Goal: Navigation & Orientation: Find specific page/section

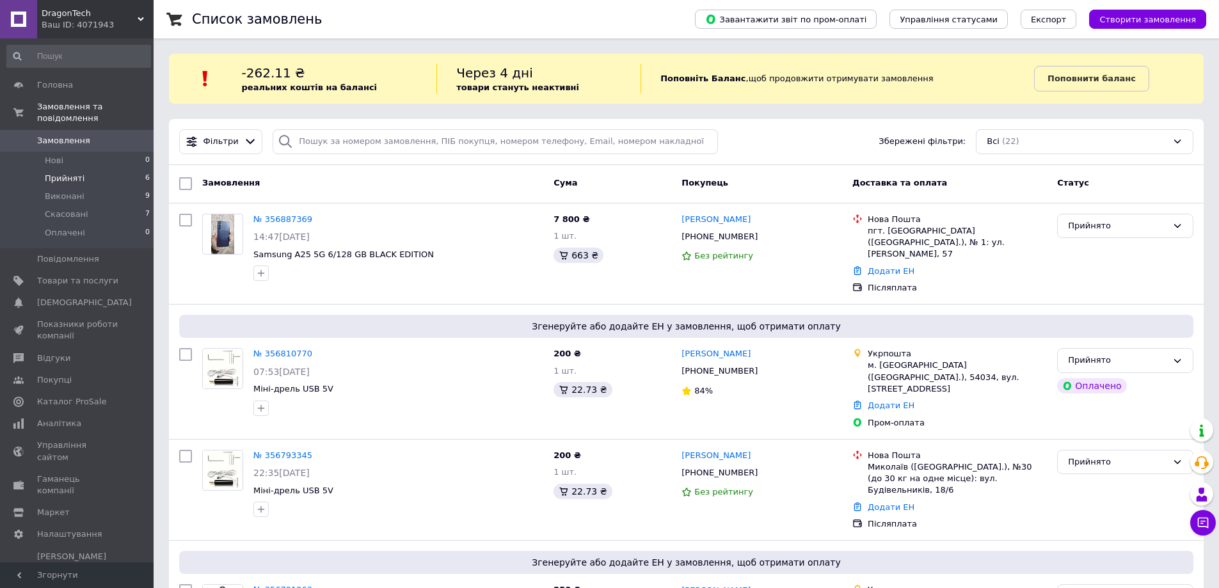
click at [84, 172] on li "Прийняті 6" at bounding box center [78, 179] width 157 height 18
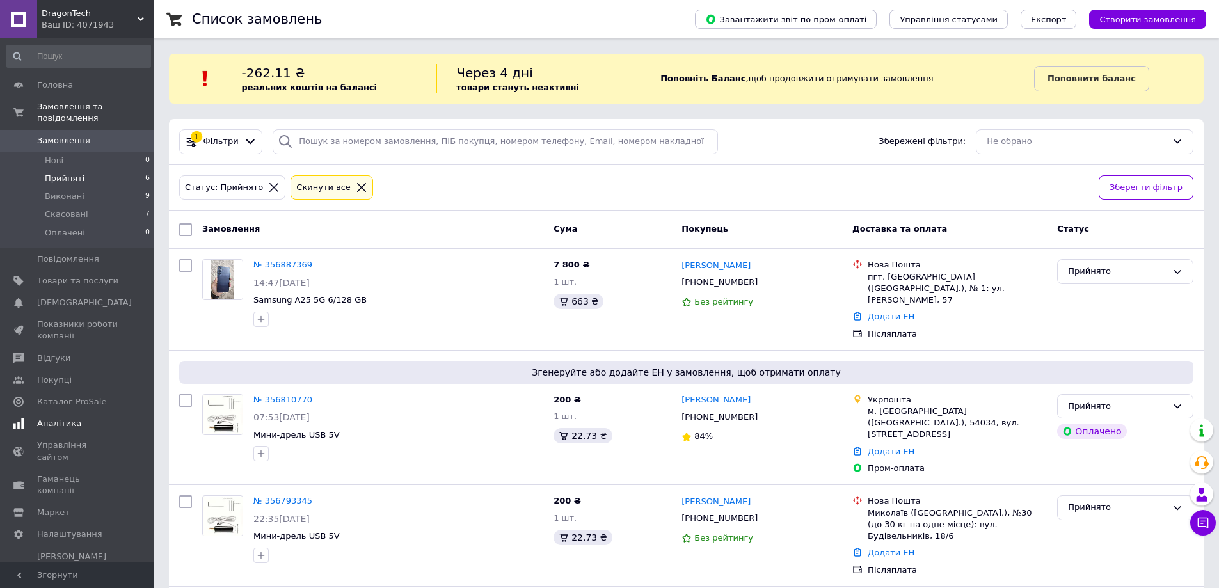
click at [72, 413] on link "Аналітика" at bounding box center [78, 424] width 157 height 22
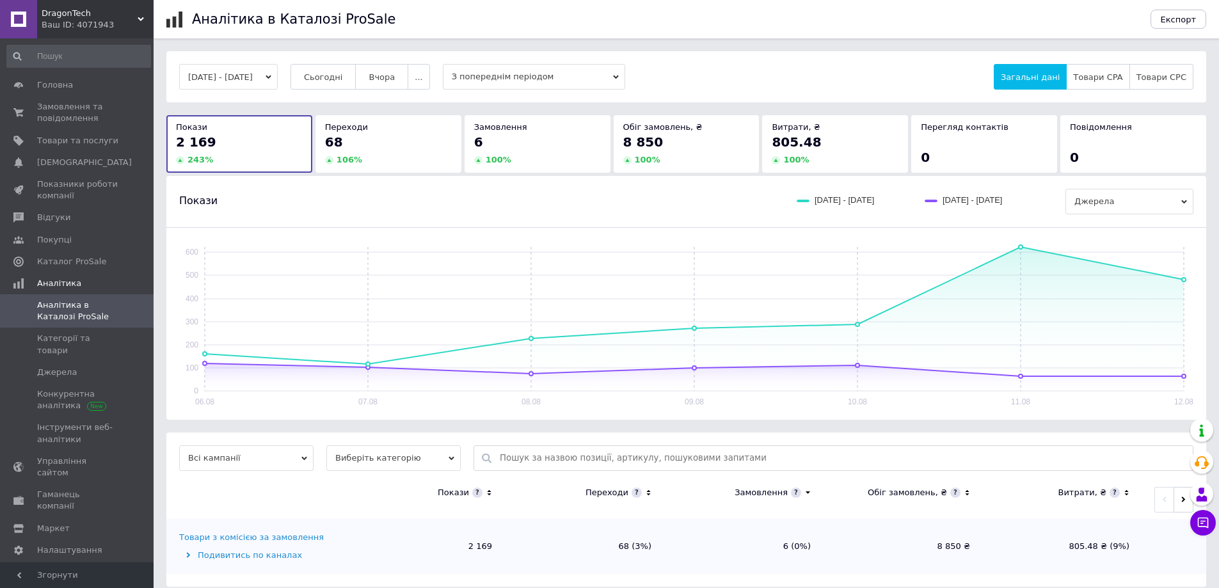
scroll to position [12, 0]
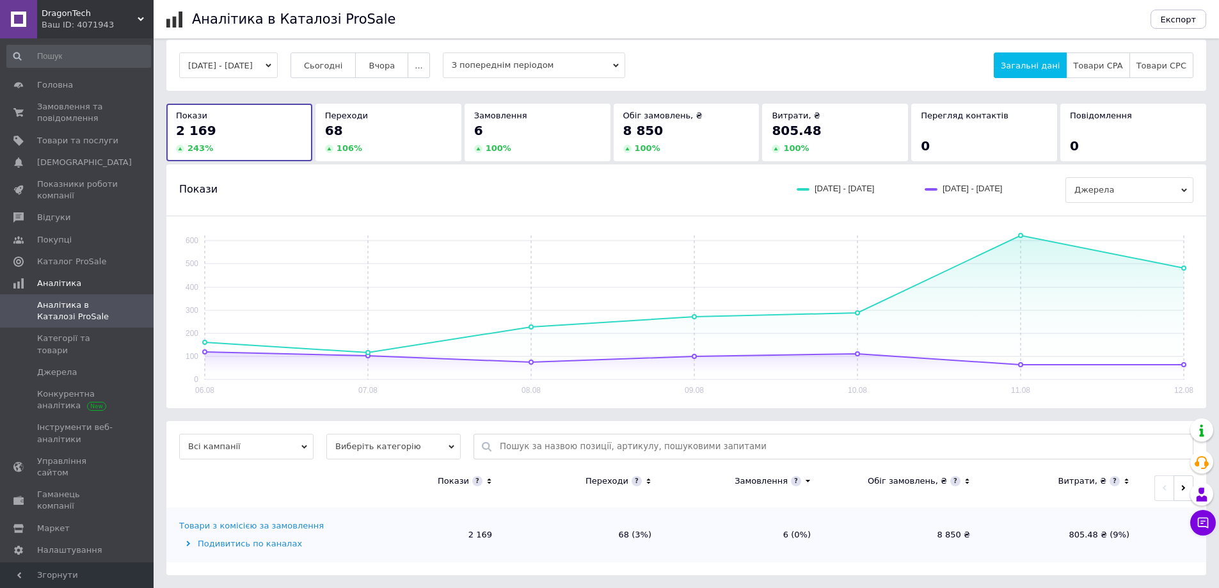
click at [636, 533] on td "68 (3%)" at bounding box center [584, 535] width 159 height 55
click at [271, 543] on div "Подивитись по каналах" at bounding box center [260, 544] width 163 height 12
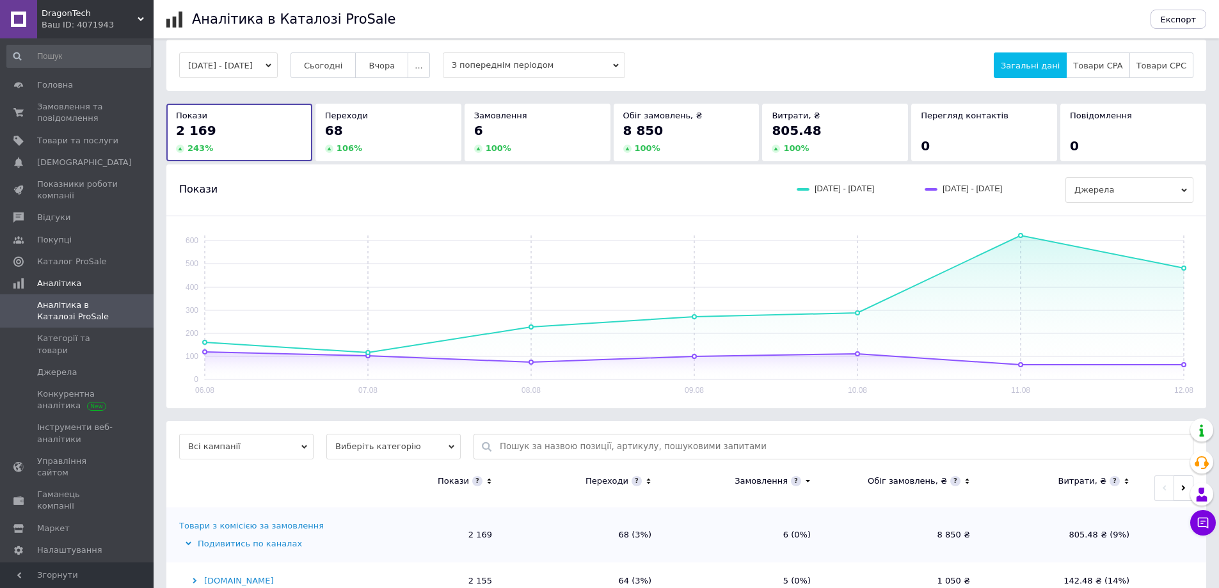
scroll to position [86, 0]
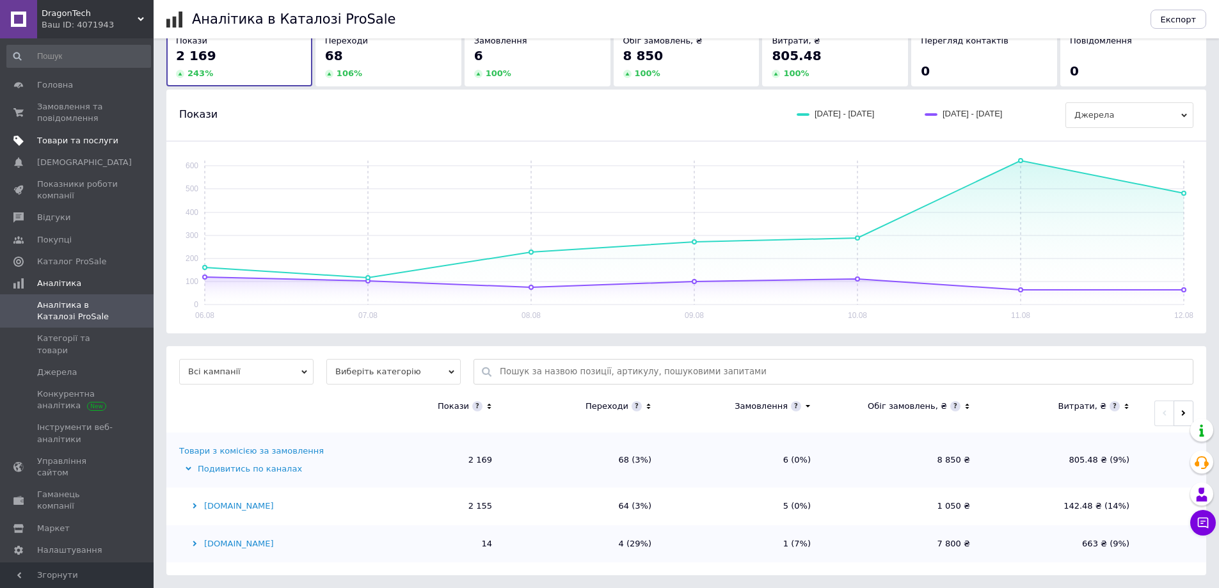
click at [84, 143] on span "Товари та послуги" at bounding box center [77, 141] width 81 height 12
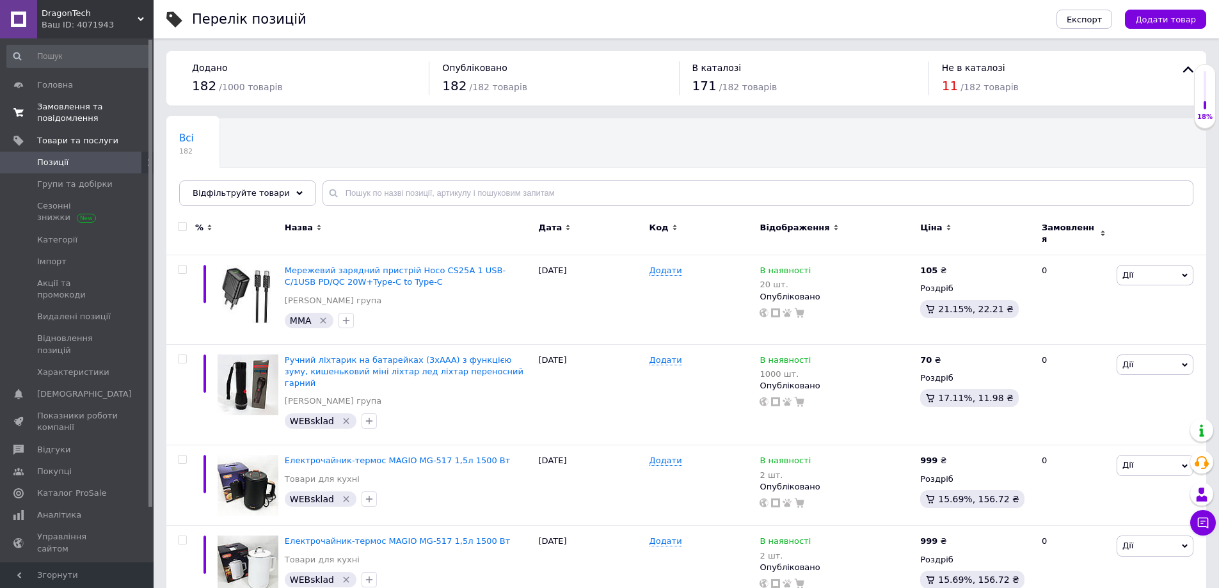
click at [76, 123] on span "Замовлення та повідомлення" at bounding box center [77, 112] width 81 height 23
